Goal: Task Accomplishment & Management: Use online tool/utility

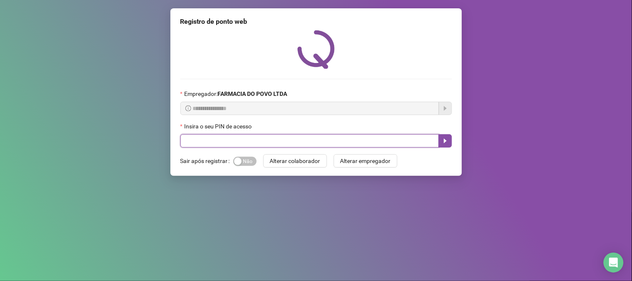
click at [269, 142] on input "text" at bounding box center [309, 140] width 259 height 13
type input "**"
click at [442, 140] on icon "caret-right" at bounding box center [445, 140] width 7 height 7
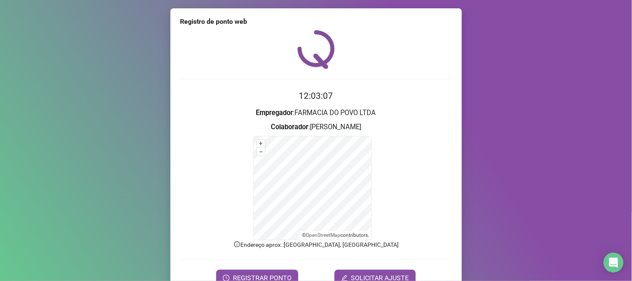
scroll to position [42, 0]
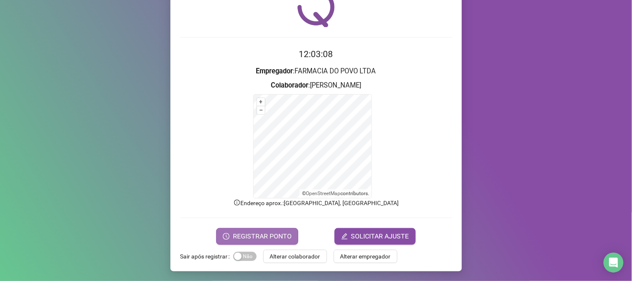
click at [267, 230] on button "REGISTRAR PONTO" at bounding box center [257, 236] width 82 height 17
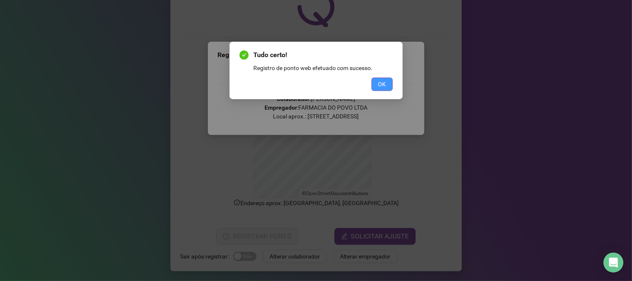
click at [381, 86] on span "OK" at bounding box center [382, 84] width 8 height 9
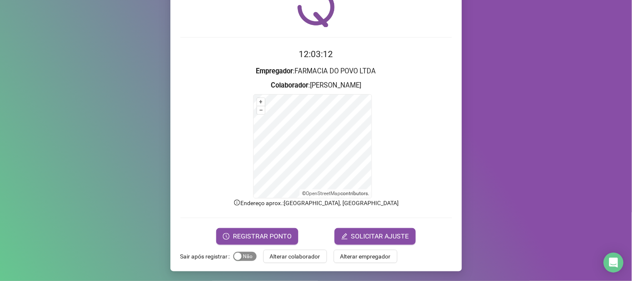
click at [245, 255] on span "Sim Não" at bounding box center [244, 256] width 23 height 9
click at [292, 252] on span "Alterar colaborador" at bounding box center [295, 256] width 50 height 9
click at [292, 252] on div "Registro de ponto web 12:03:14 Empregador : FARMACIA DO POVO LTDA Colaborador :…" at bounding box center [316, 140] width 632 height 281
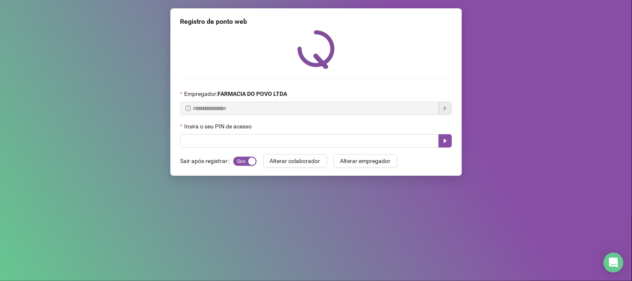
scroll to position [0, 0]
click at [292, 252] on div "**********" at bounding box center [316, 140] width 632 height 281
